Goal: Find contact information: Find contact information

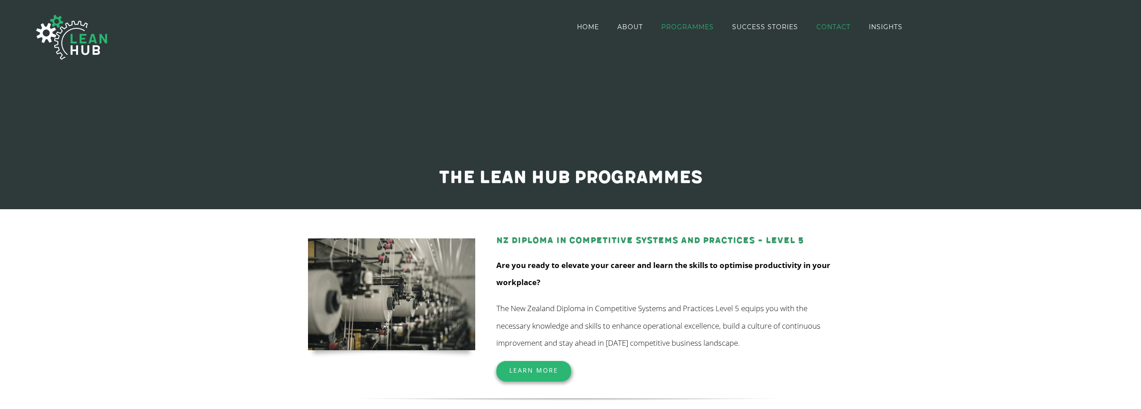
click at [845, 28] on span "CONTACT" at bounding box center [834, 27] width 34 height 6
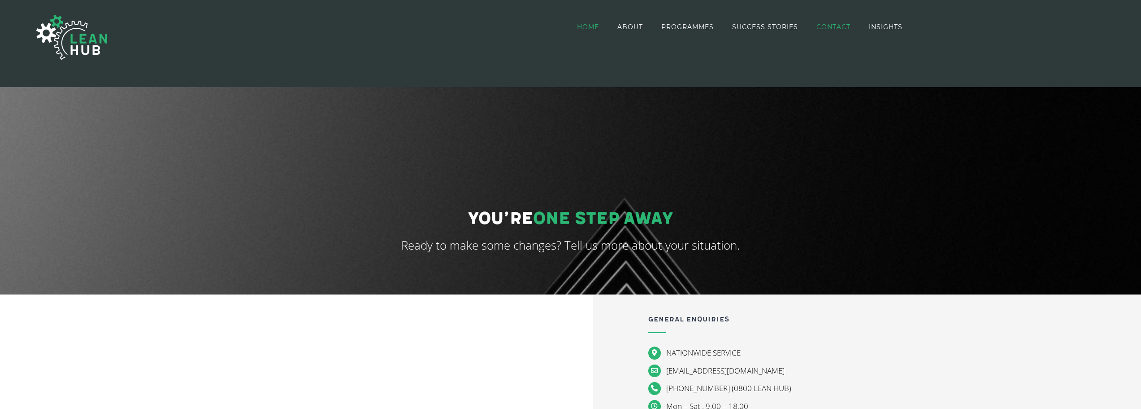
click at [584, 27] on span "HOME" at bounding box center [588, 27] width 22 height 6
